Goal: Transaction & Acquisition: Subscribe to service/newsletter

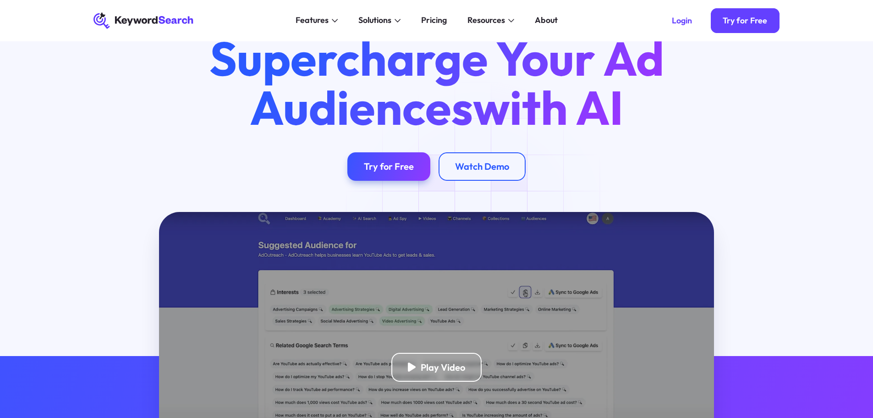
scroll to position [46, 0]
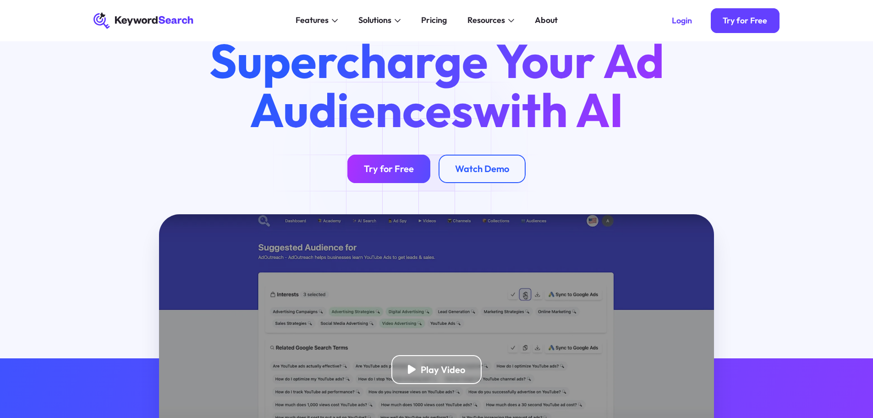
click at [408, 166] on div "Try for Free" at bounding box center [389, 168] width 50 height 11
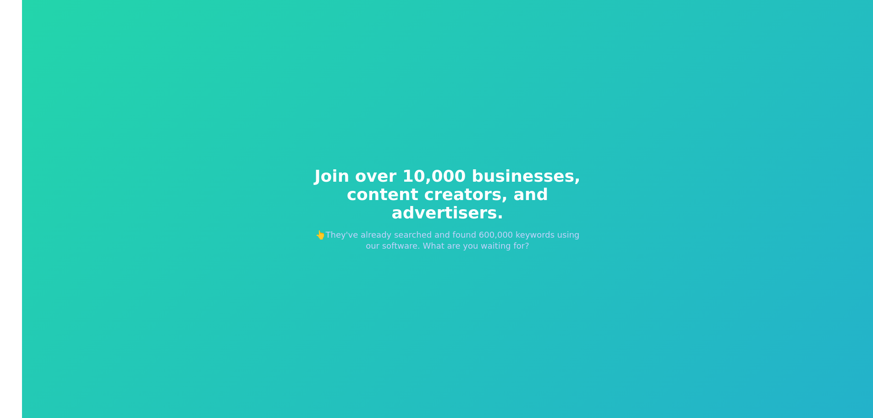
click at [482, 183] on span "Join over 10,000 businesses," at bounding box center [448, 176] width 279 height 18
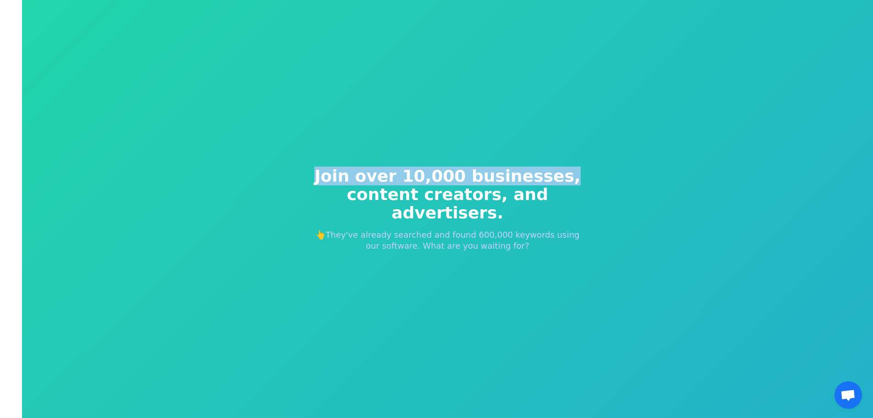
drag, startPoint x: 630, startPoint y: 185, endPoint x: 43, endPoint y: 193, distance: 587.4
click at [43, 193] on div "Join over 10,000 businesses, content creators, and advertisers. 👆They've alread…" at bounding box center [447, 209] width 851 height 418
click at [279, 193] on div "Join over 10,000 businesses, content creators, and advertisers. 👆They've alread…" at bounding box center [447, 209] width 851 height 418
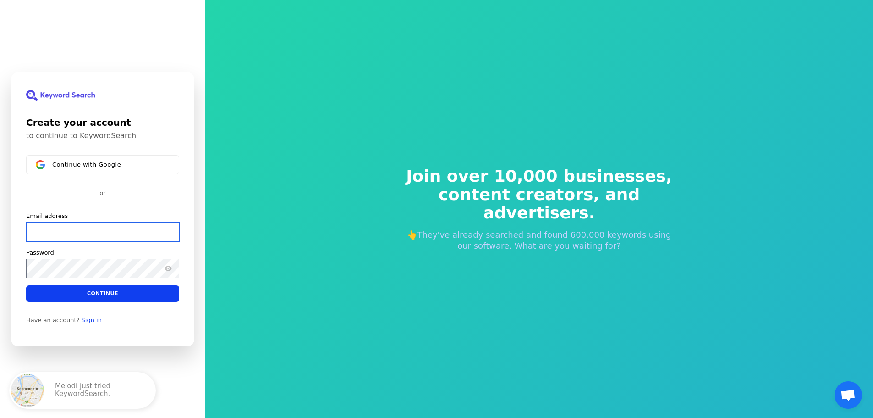
click at [104, 231] on input "Email address" at bounding box center [102, 230] width 153 height 19
click at [107, 389] on p "Melodi just tried KeywordSearch." at bounding box center [101, 390] width 92 height 17
drag, startPoint x: 112, startPoint y: 347, endPoint x: 110, endPoint y: 353, distance: 6.6
click at [110, 353] on div "Create your account to continue to KeywordSearch Continue with Google or Email …" at bounding box center [102, 209] width 205 height 418
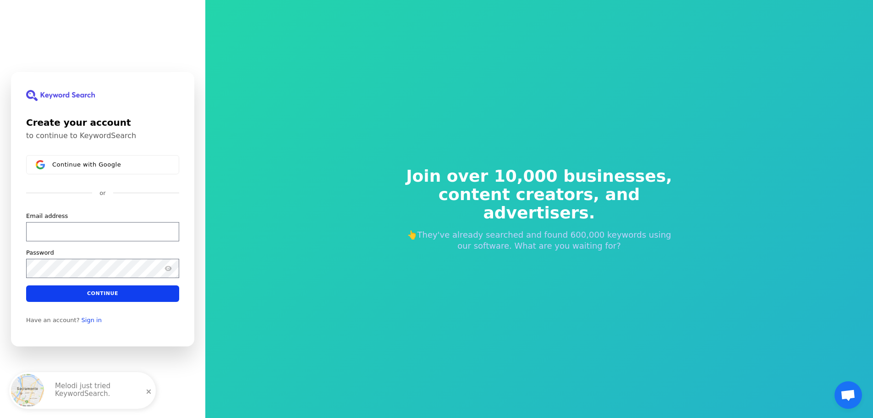
click at [155, 394] on div "Melodi just tried KeywordSearch." at bounding box center [101, 390] width 110 height 37
click at [150, 384] on div "Melodi just tried KeywordSearch." at bounding box center [101, 390] width 110 height 37
click at [121, 223] on input "Email address" at bounding box center [102, 230] width 153 height 19
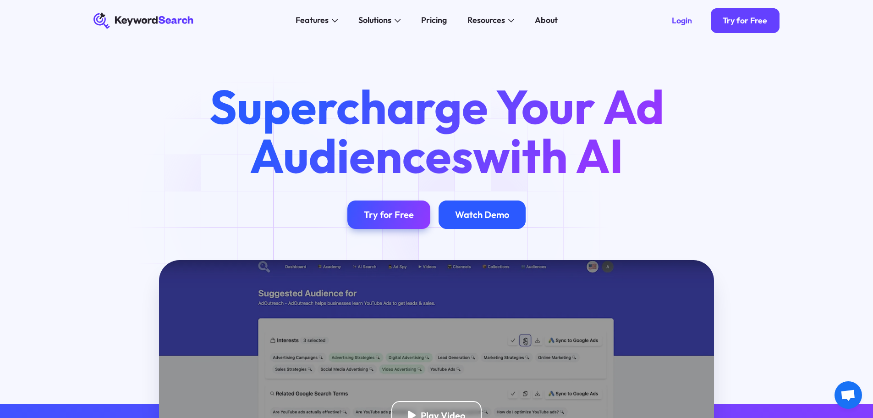
click at [476, 222] on div "Watch Demo" at bounding box center [482, 214] width 87 height 29
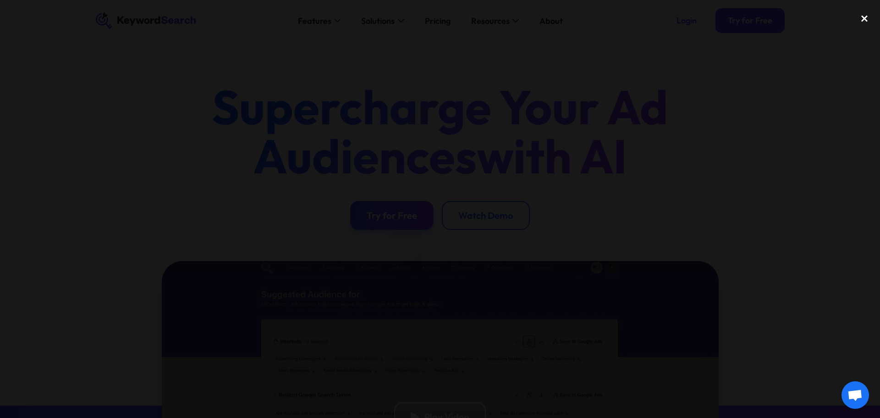
click at [865, 19] on div "close lightbox" at bounding box center [864, 18] width 31 height 20
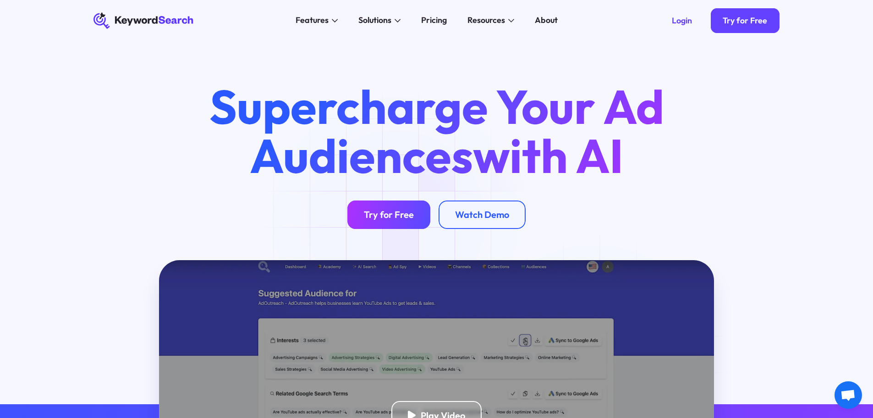
click at [399, 220] on div "Try for Free" at bounding box center [389, 214] width 50 height 11
